Goal: Browse casually: Explore the website without a specific task or goal

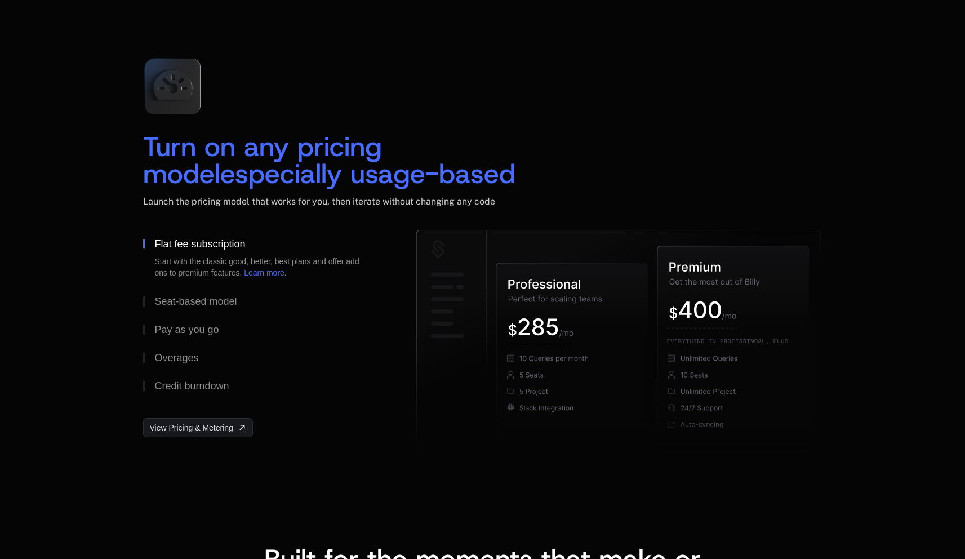
scroll to position [1613, 0]
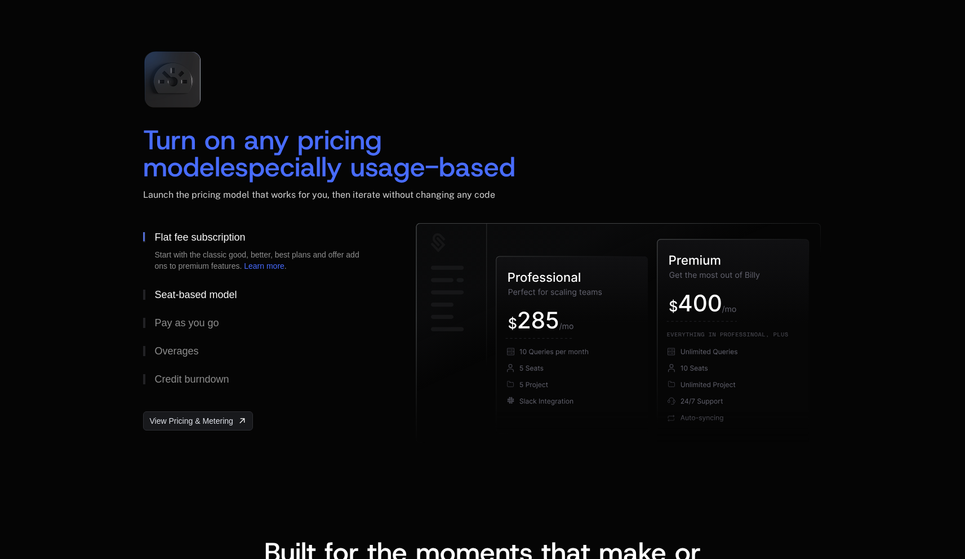
click at [198, 296] on div "Seat-based model" at bounding box center [195, 295] width 82 height 10
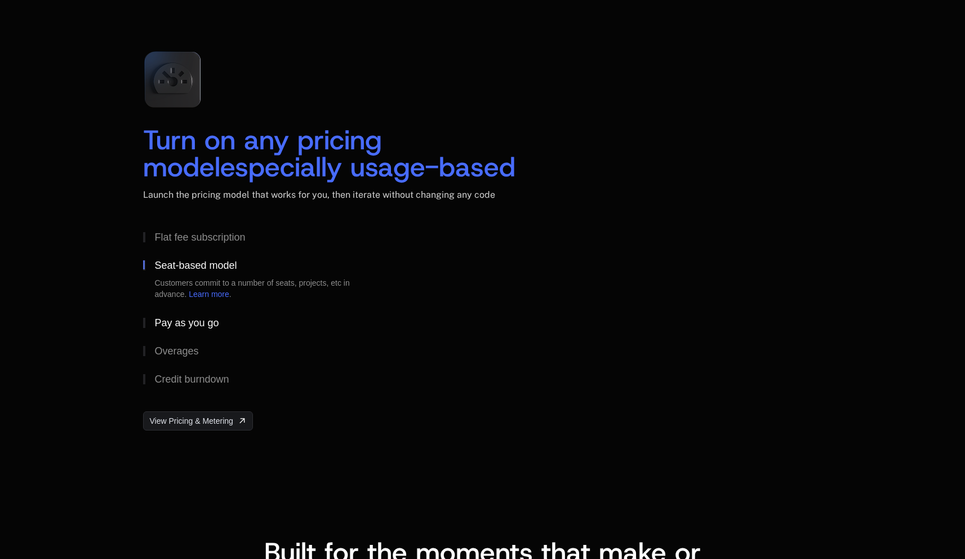
click at [211, 322] on div "Pay as you go" at bounding box center [186, 323] width 64 height 10
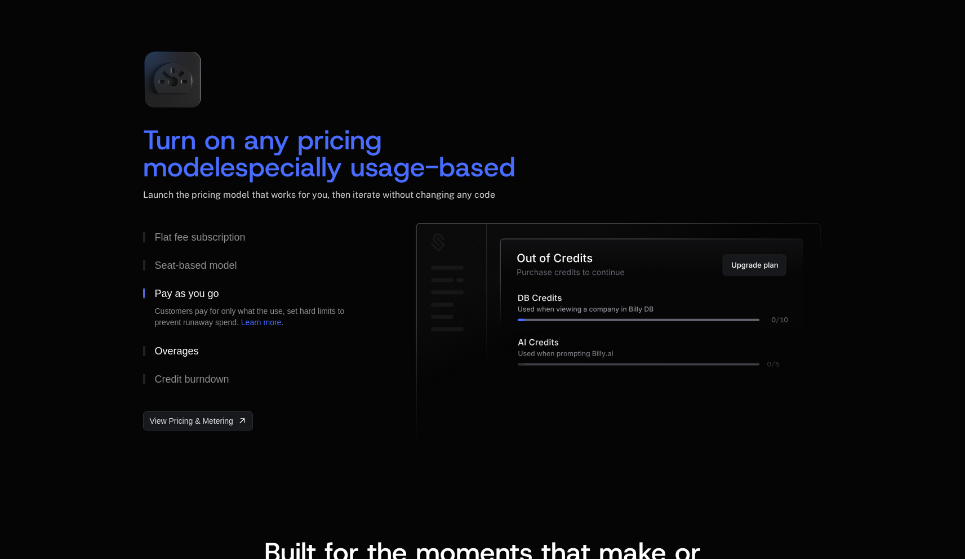
click at [198, 345] on button "Overages" at bounding box center [261, 351] width 237 height 28
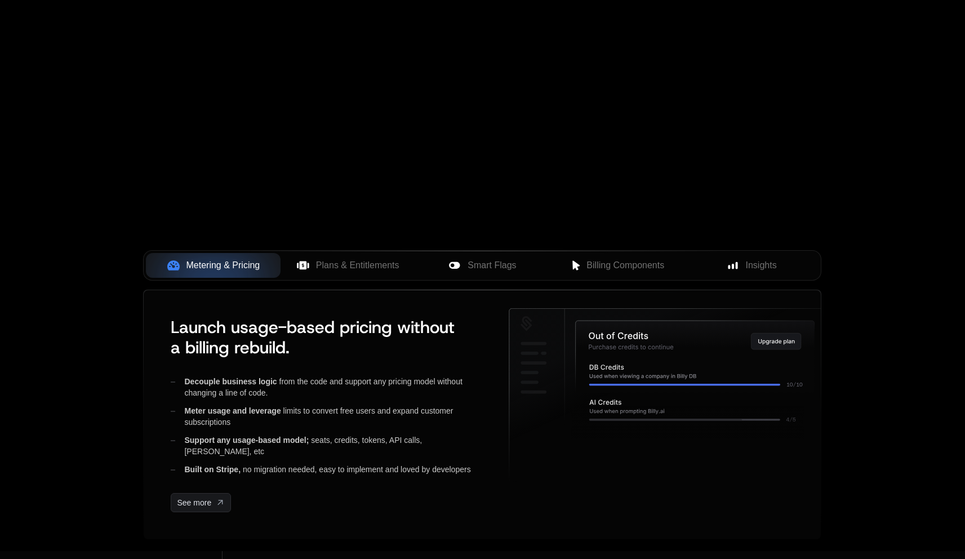
scroll to position [267, 0]
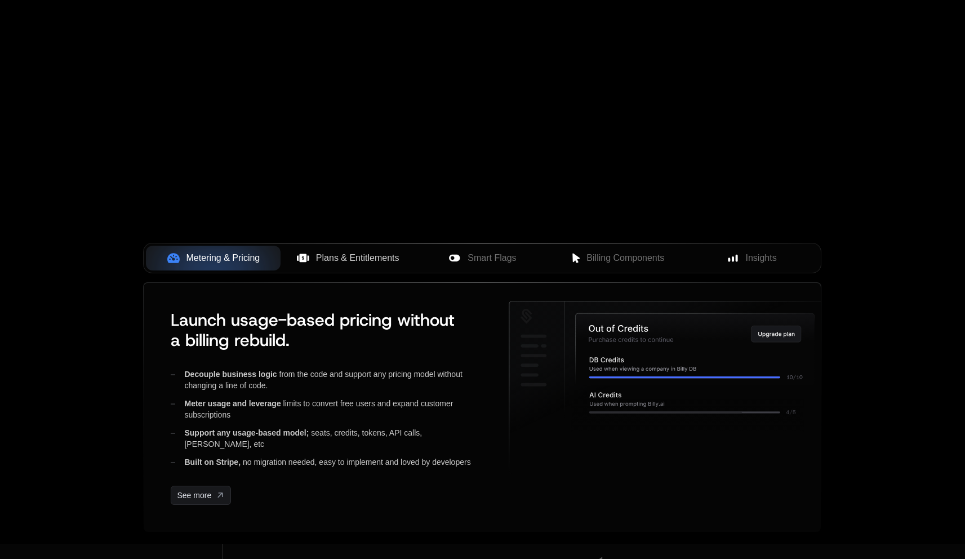
click at [400, 265] on button "Plans & Entitlements" at bounding box center [348, 258] width 135 height 25
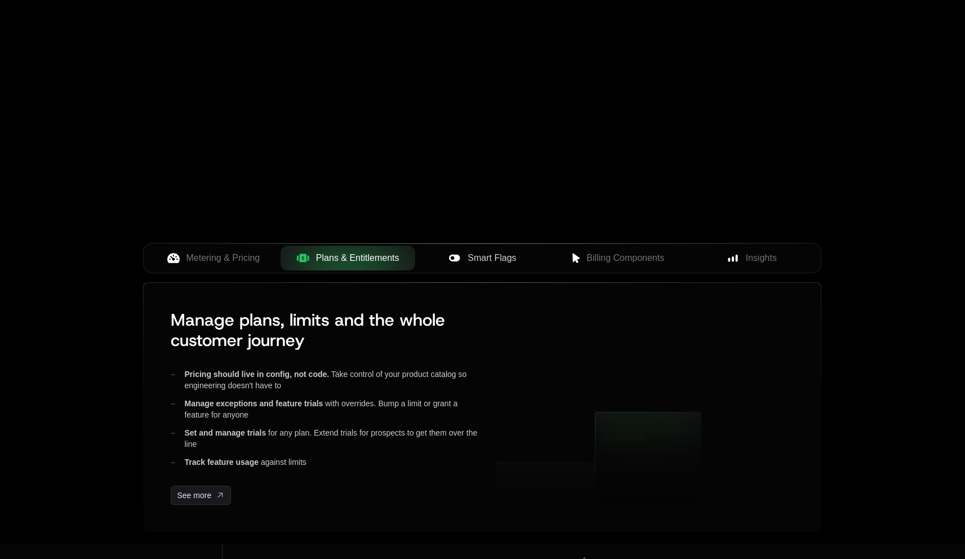
click at [471, 260] on span "Smart Flags" at bounding box center [492, 258] width 48 height 14
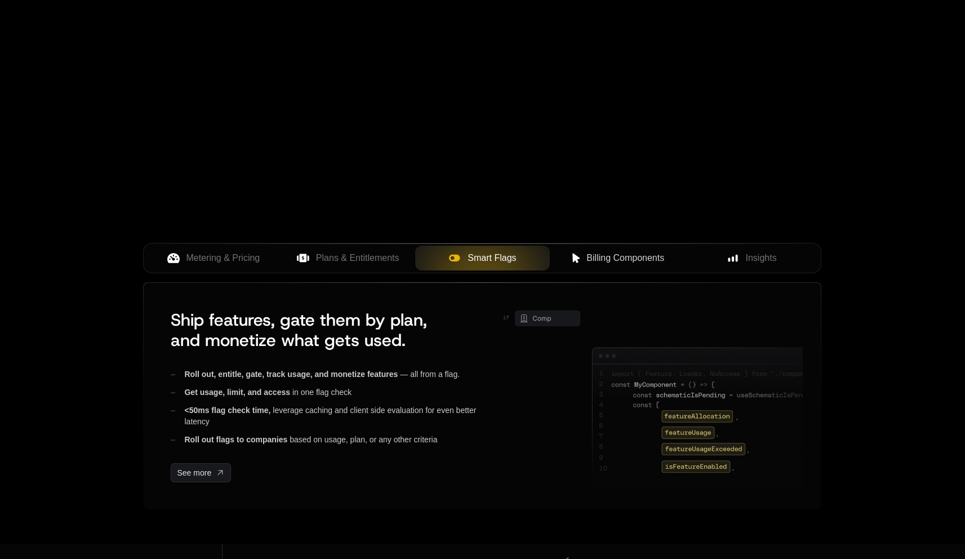
click at [624, 253] on span "Billing Components" at bounding box center [625, 258] width 78 height 14
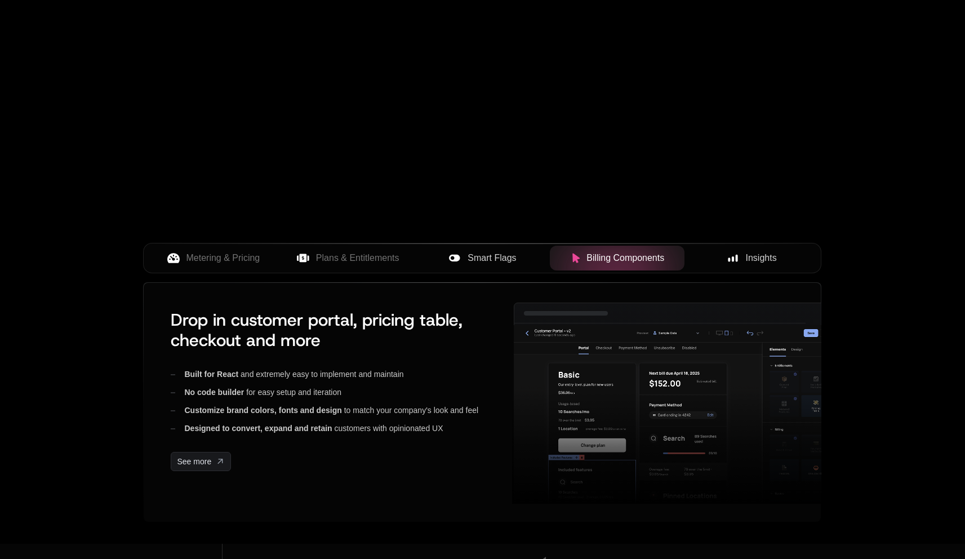
click at [744, 248] on button "Insights" at bounding box center [751, 258] width 135 height 25
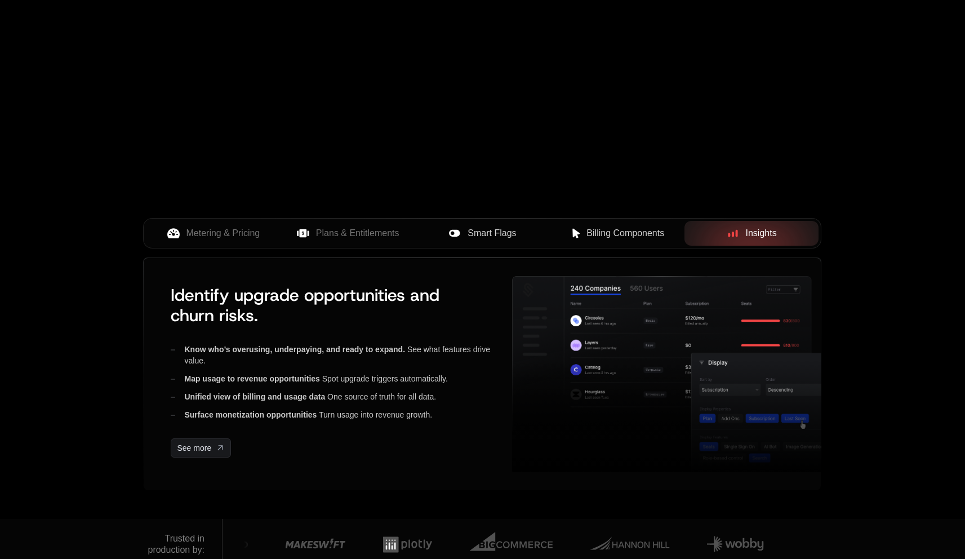
scroll to position [430, 0]
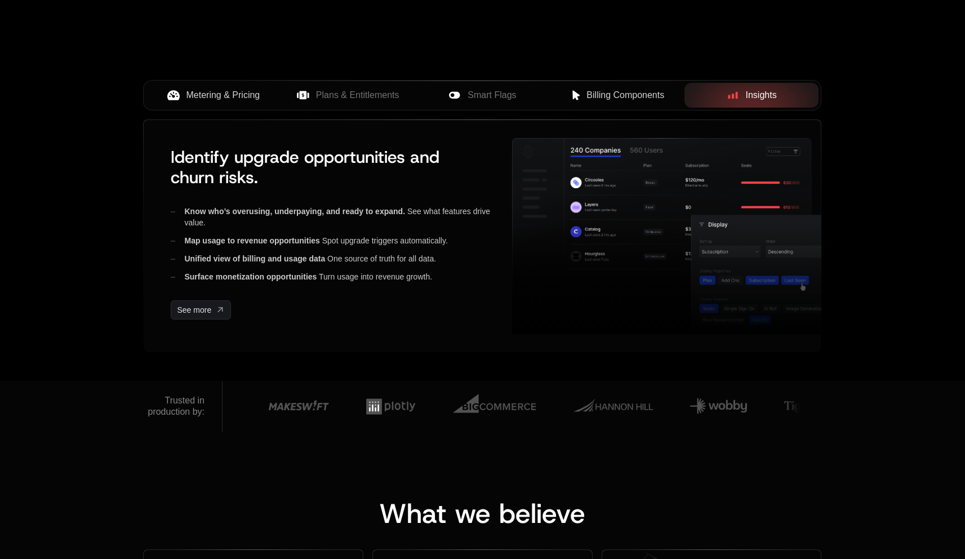
click at [222, 99] on span "Metering & Pricing" at bounding box center [223, 95] width 74 height 14
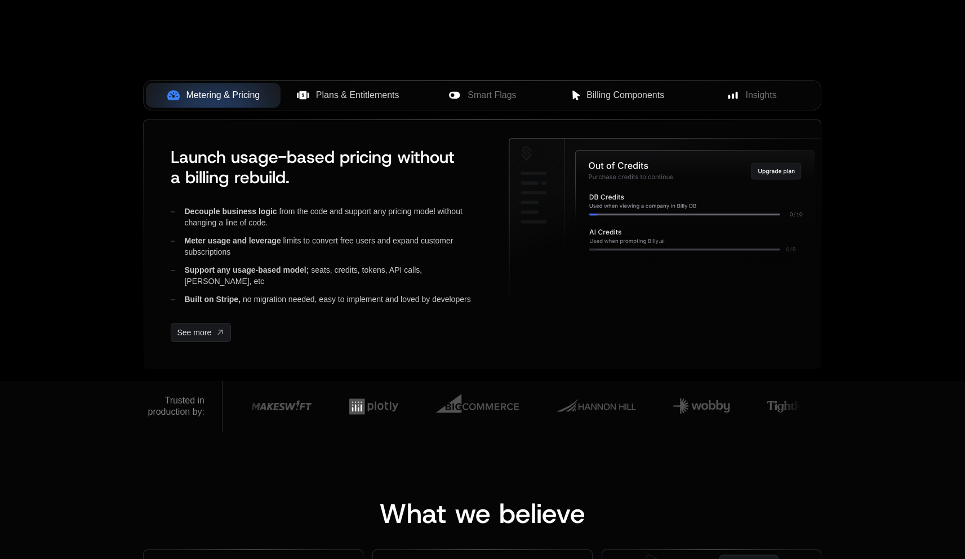
click at [329, 96] on span "Plans & Entitlements" at bounding box center [357, 95] width 83 height 14
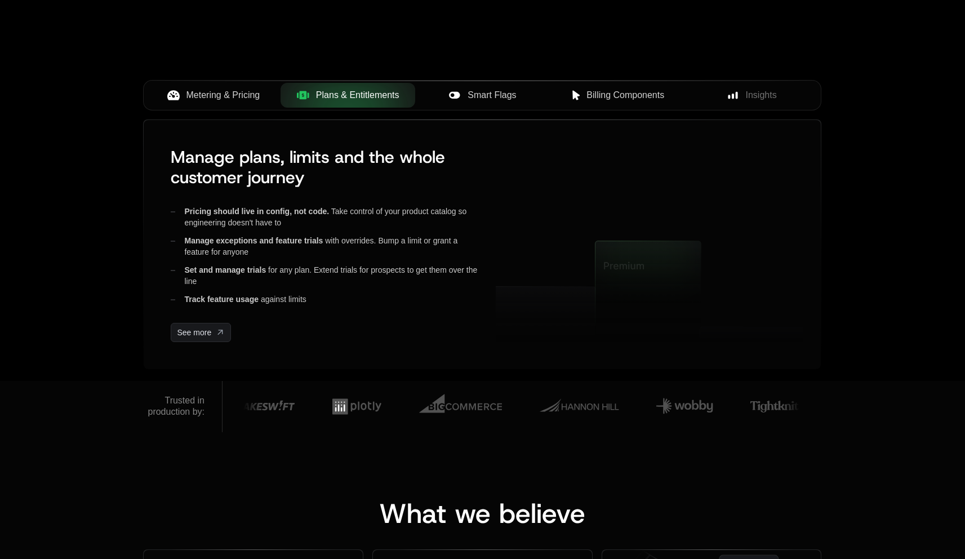
click at [438, 98] on div "Smart Flags" at bounding box center [482, 95] width 117 height 14
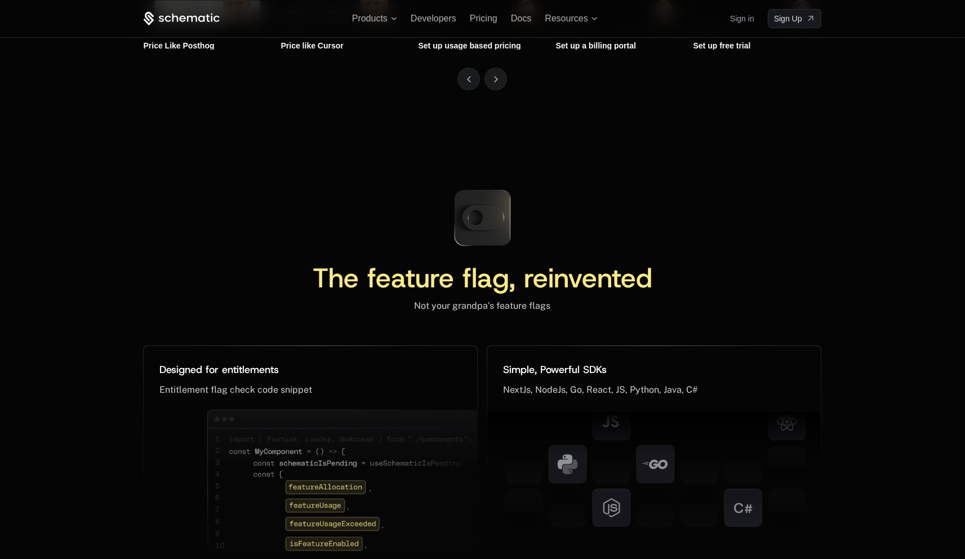
scroll to position [5024, 0]
